Goal: Task Accomplishment & Management: Use online tool/utility

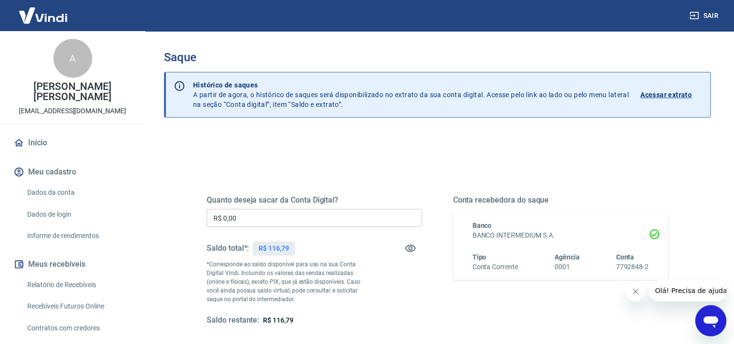
click at [279, 215] on input "R$ 0,00" at bounding box center [314, 218] width 215 height 18
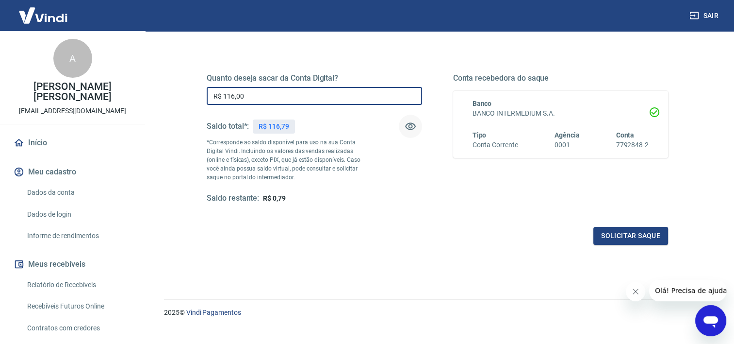
scroll to position [136, 0]
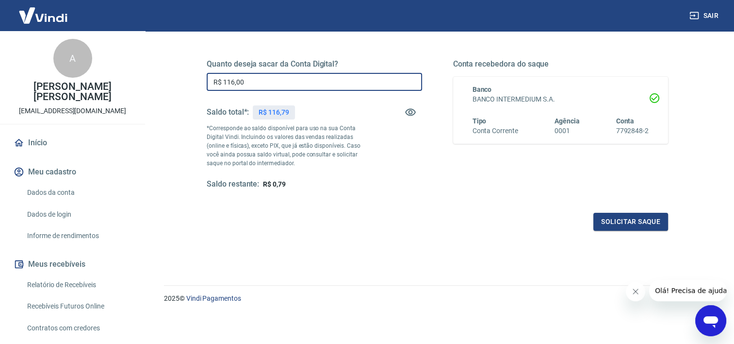
type input "R$ 116,00"
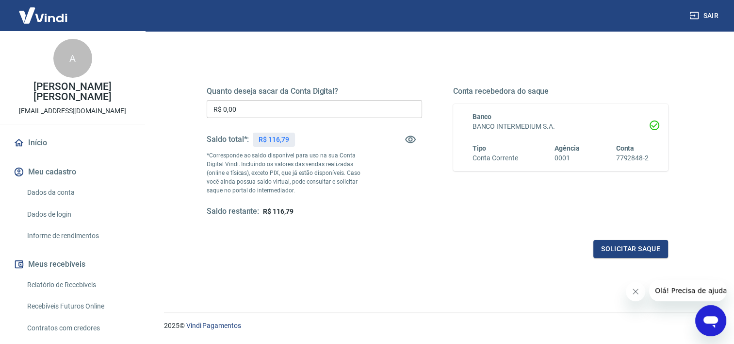
scroll to position [87, 0]
